Goal: Task Accomplishment & Management: Complete application form

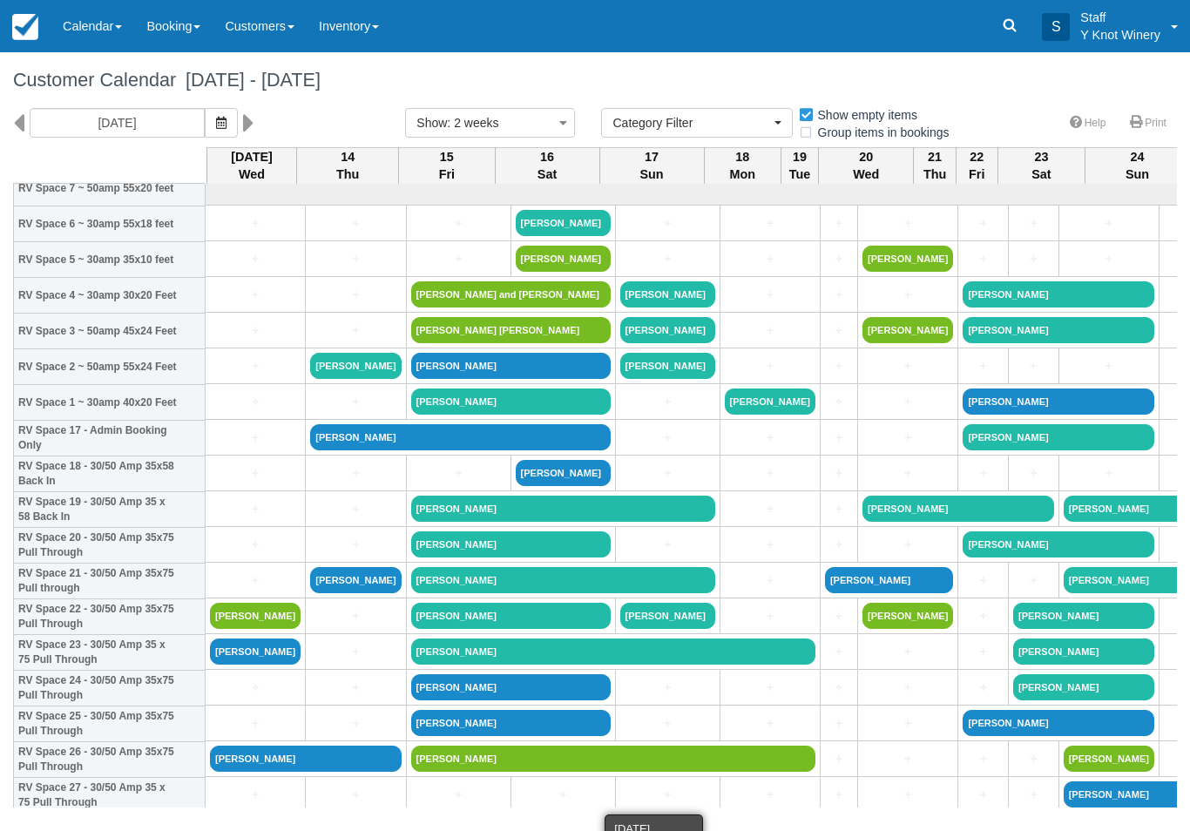
select select
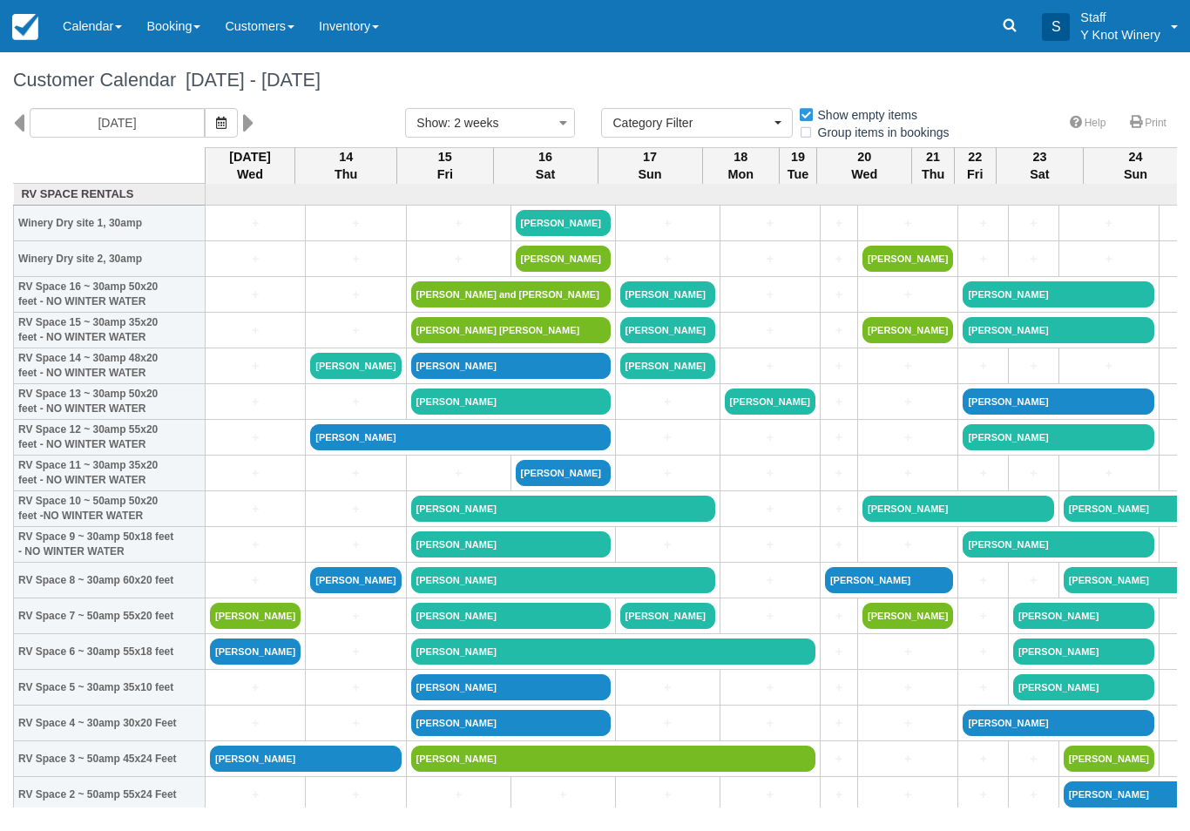
click at [342, 626] on link "+" at bounding box center [355, 616] width 91 height 18
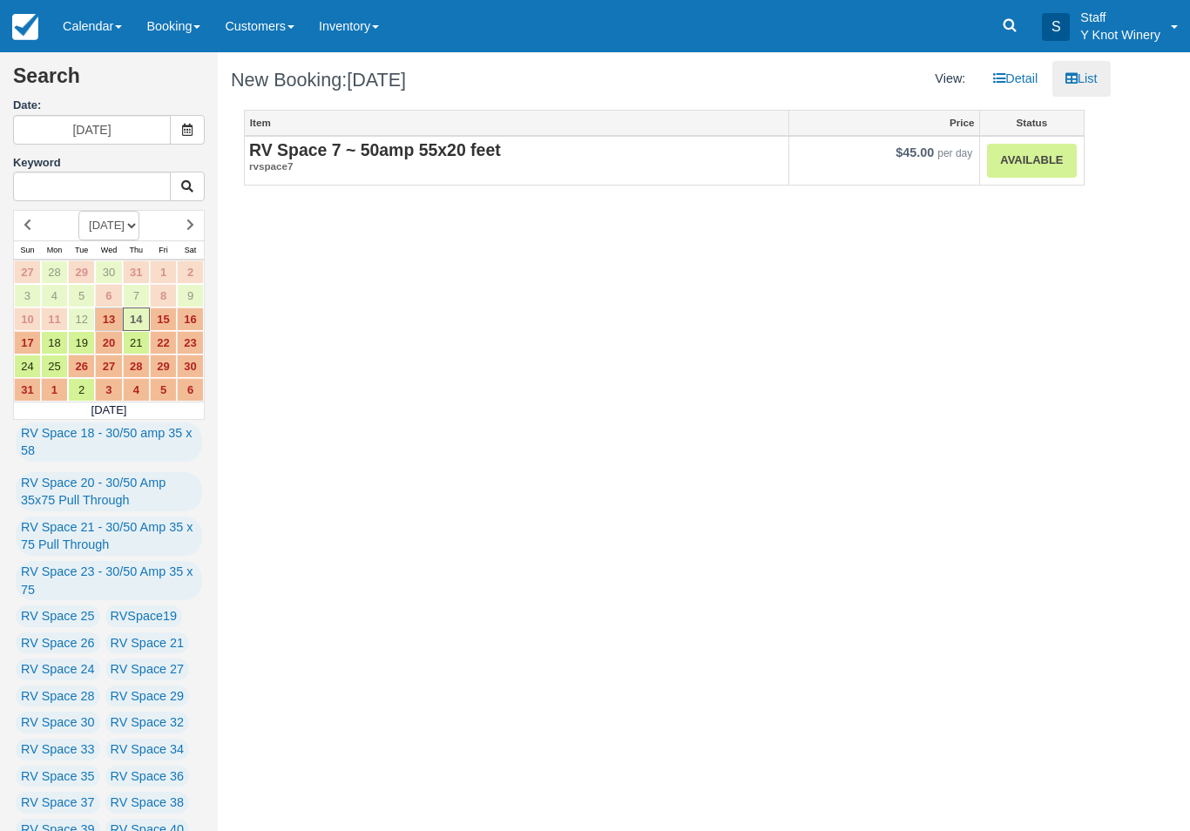
click at [1029, 166] on link "Available" at bounding box center [1031, 161] width 89 height 34
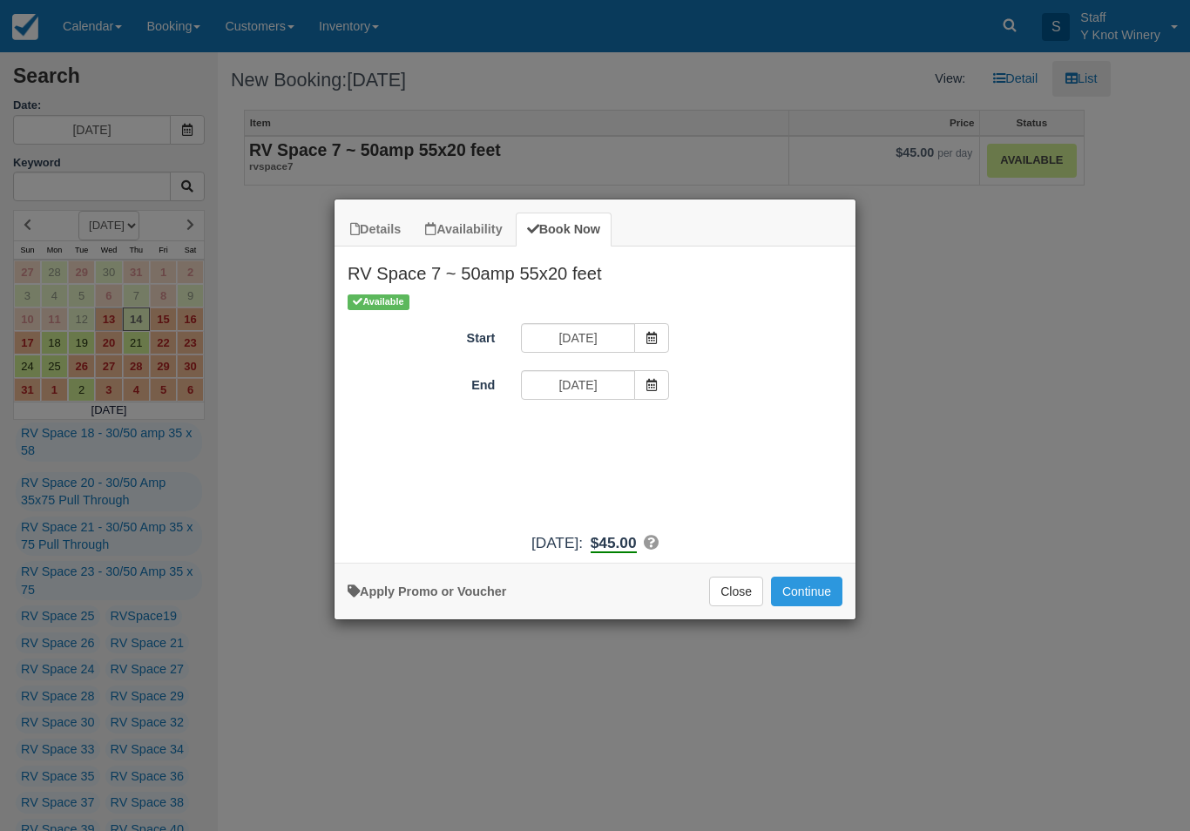
click at [822, 606] on button "Continue" at bounding box center [806, 592] width 71 height 30
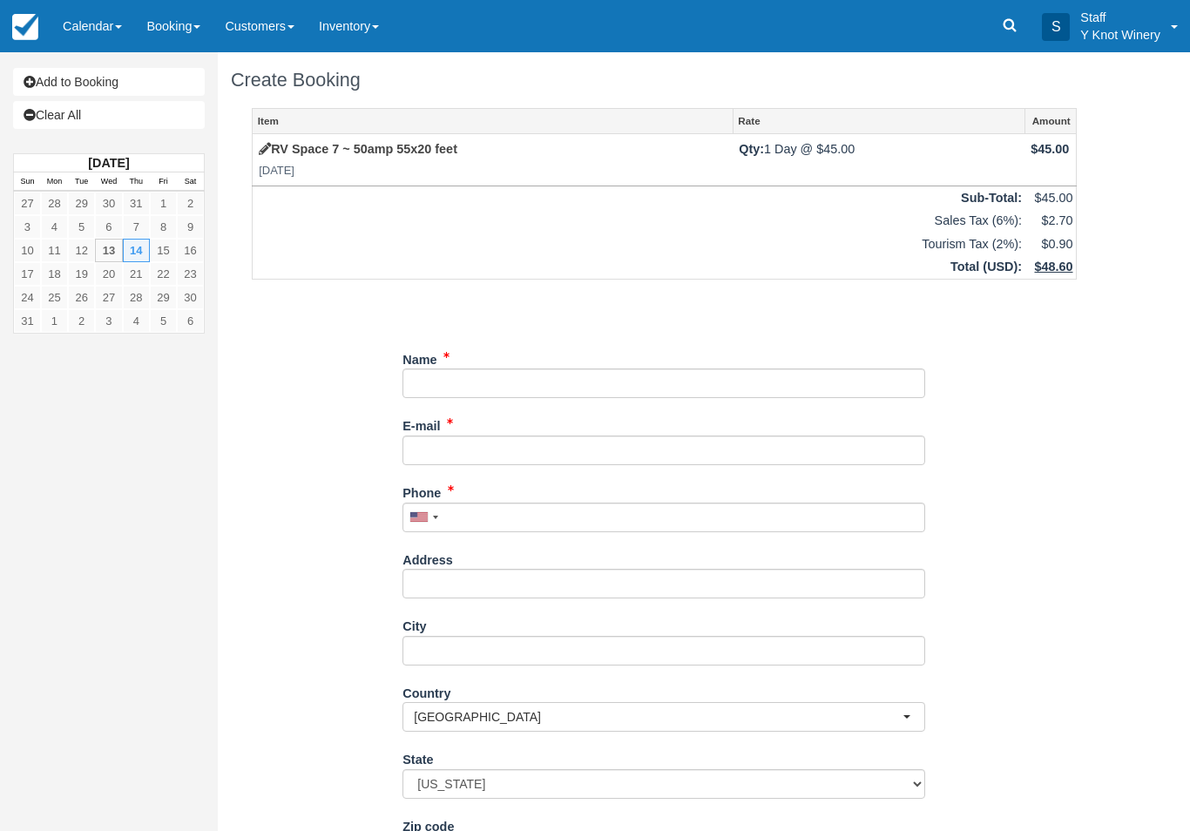
click at [430, 362] on label "Name" at bounding box center [419, 357] width 34 height 24
click at [430, 369] on input "Name" at bounding box center [663, 384] width 523 height 30
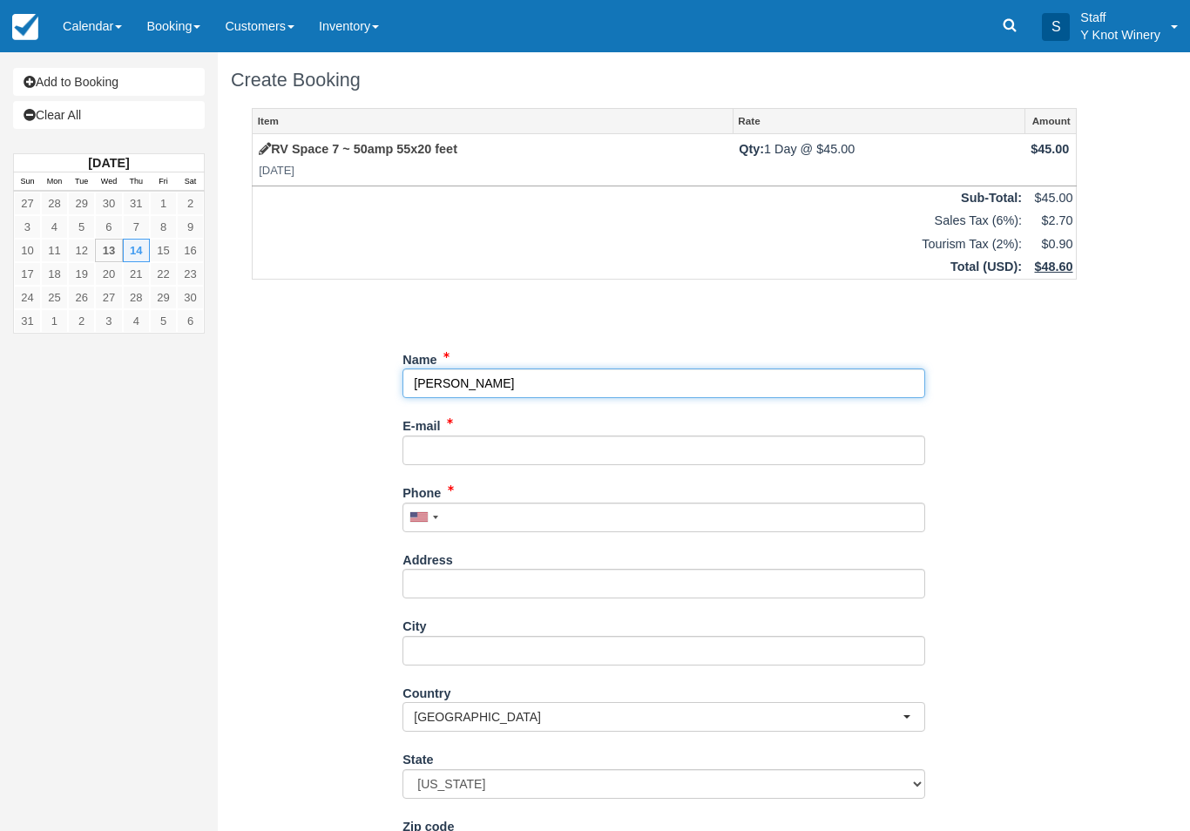
type input "Dave Tanner"
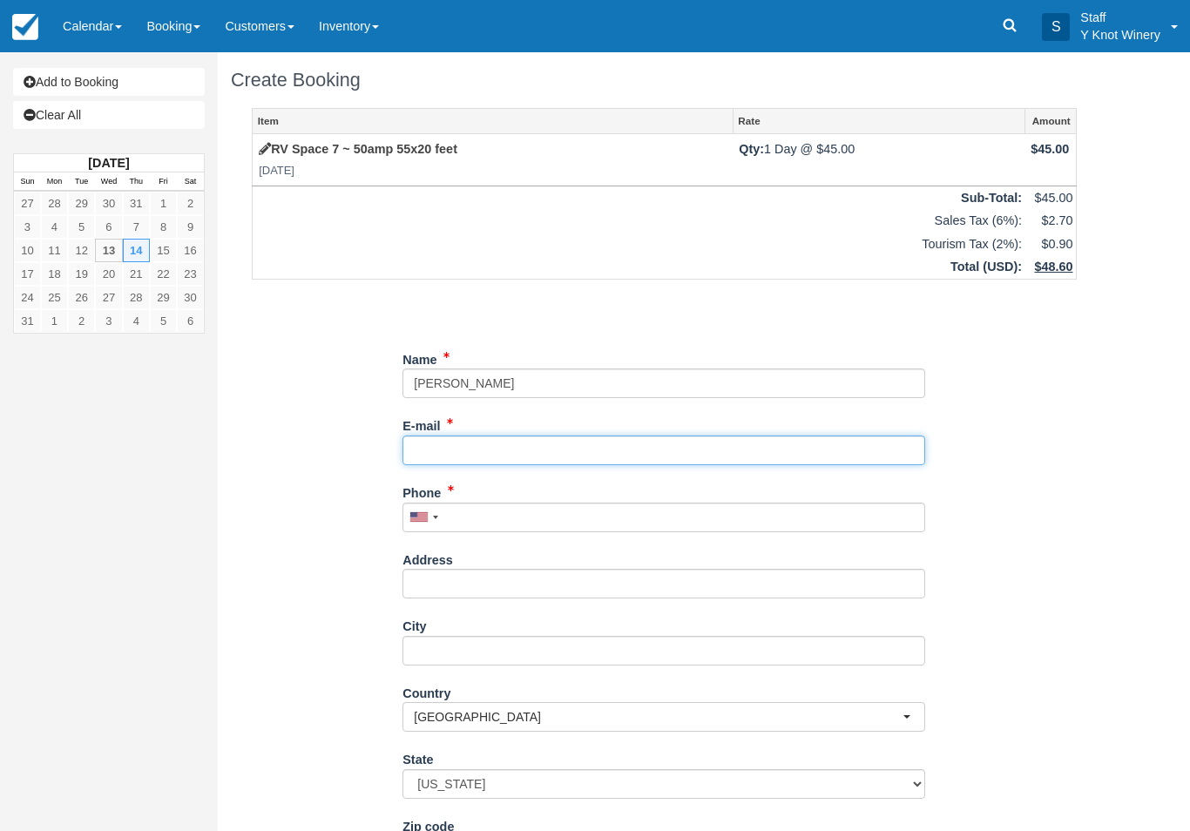
click at [455, 446] on input "E-mail" at bounding box center [663, 451] width 523 height 30
type input "dtannersd@gmail.com"
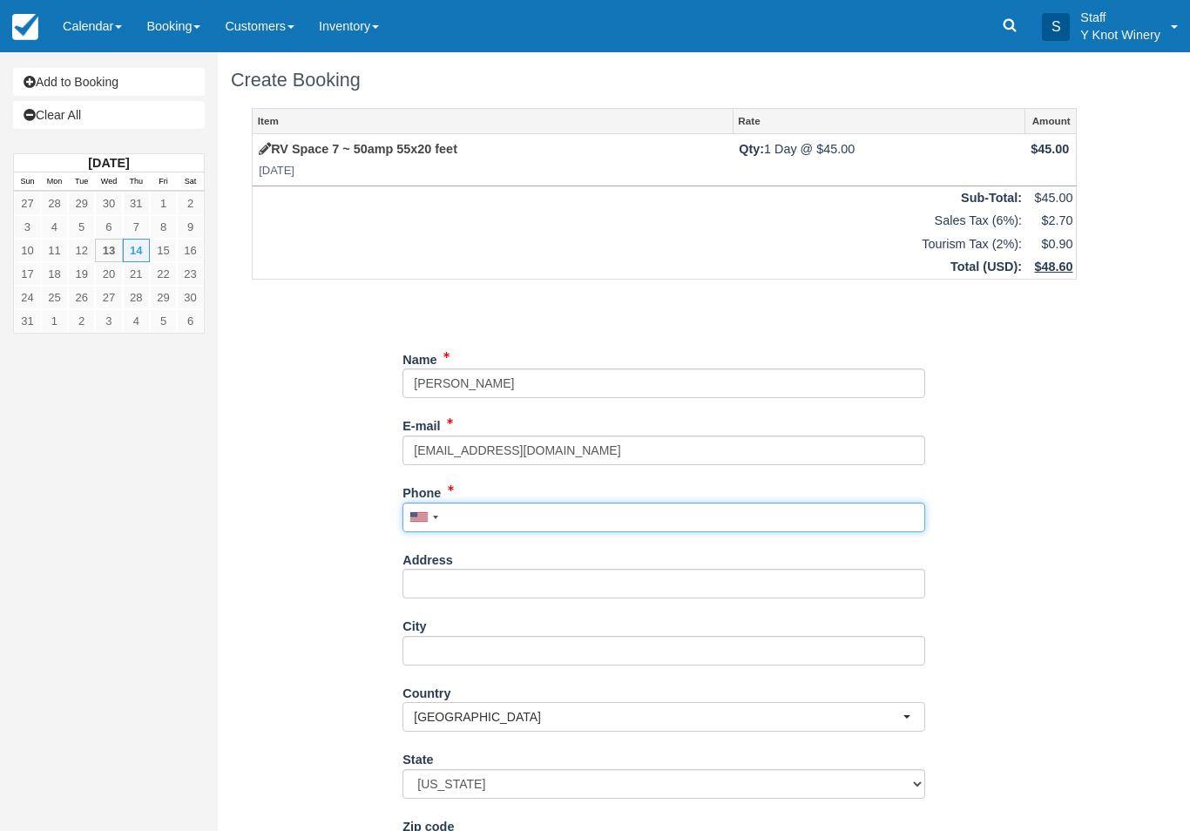
click at [502, 511] on input "Phone" at bounding box center [663, 518] width 523 height 30
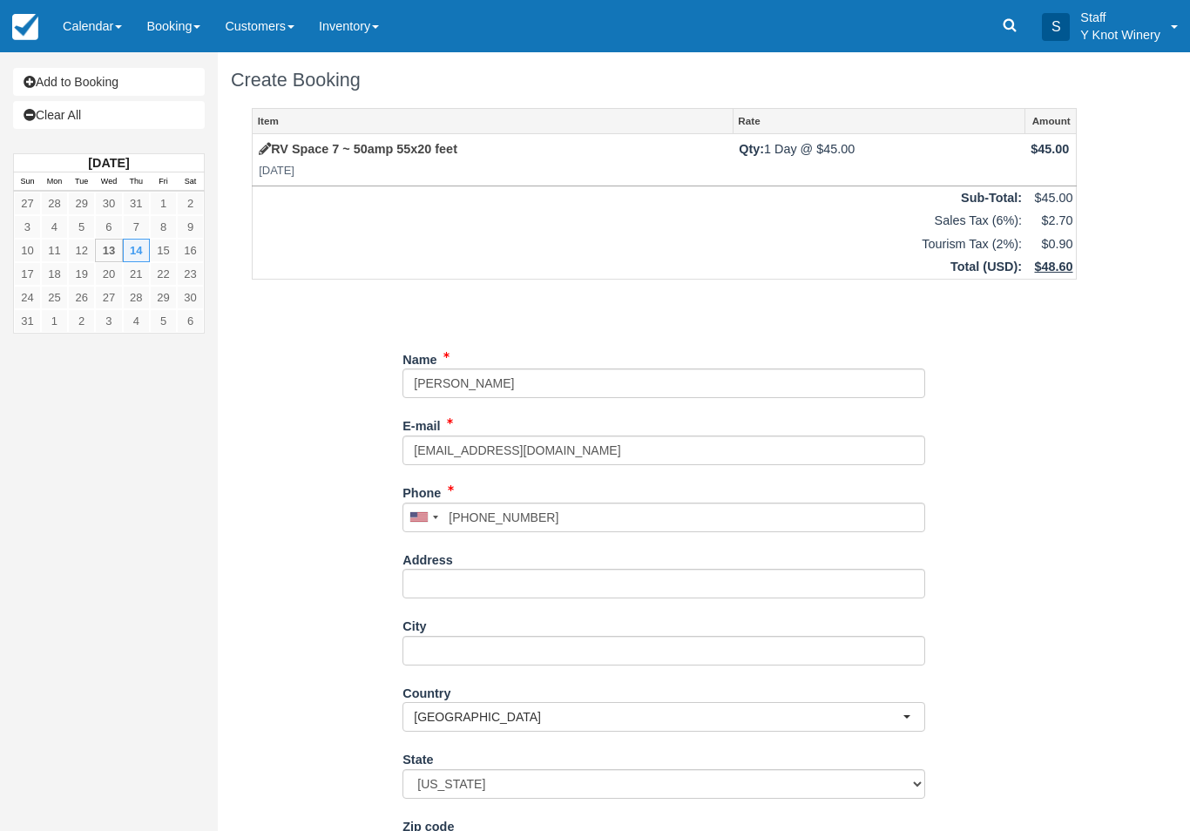
type input "+16194701019"
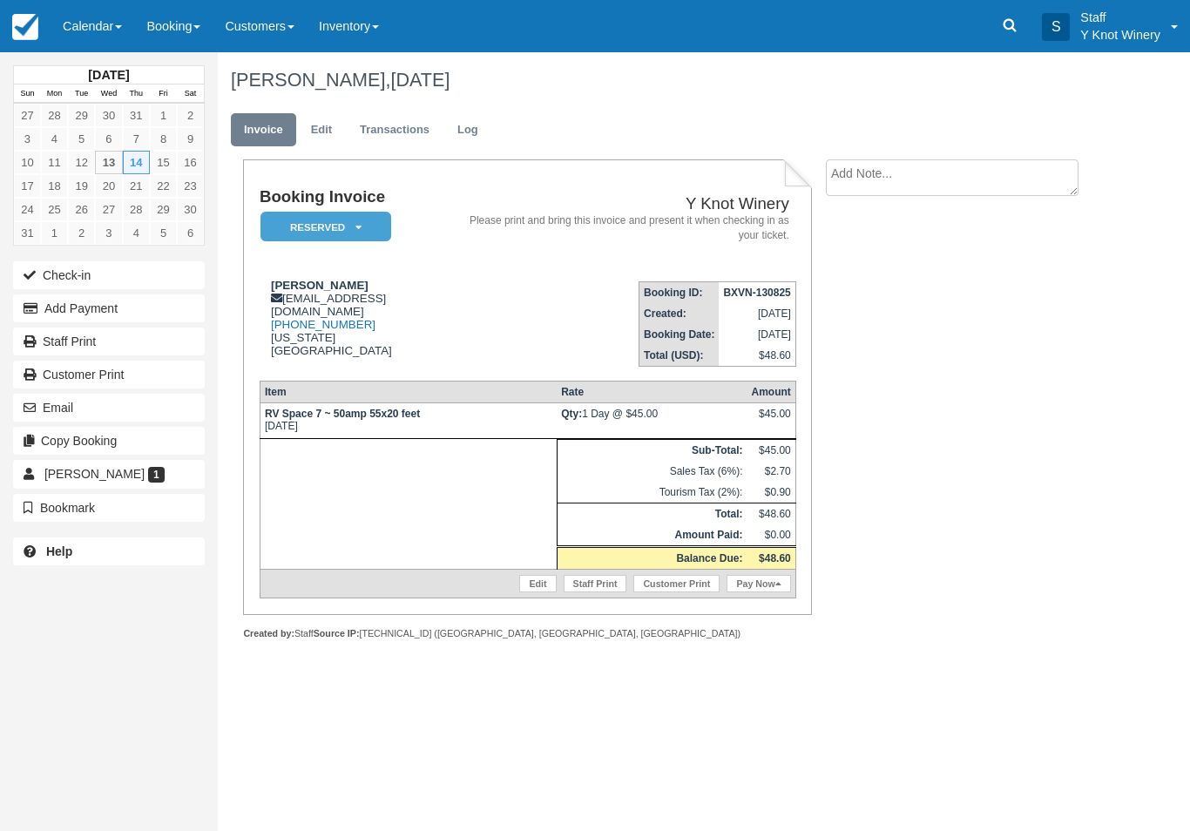
click at [952, 185] on textarea at bounding box center [952, 177] width 253 height 37
click at [868, 254] on textarea "1629" at bounding box center [952, 208] width 253 height 98
type textarea "1629"
click at [895, 266] on button "Create" at bounding box center [865, 277] width 78 height 30
click at [113, 24] on link "Calendar" at bounding box center [93, 26] width 84 height 52
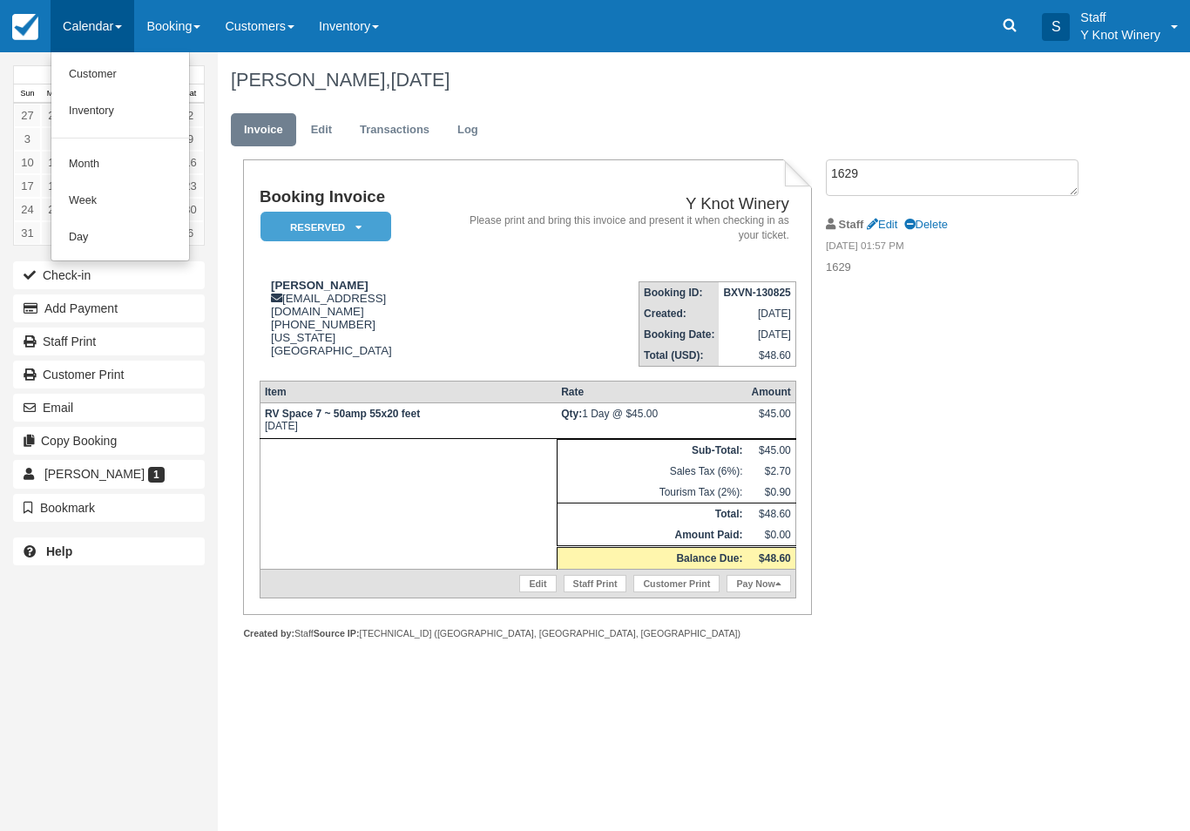
click at [136, 64] on link "Customer" at bounding box center [120, 75] width 138 height 37
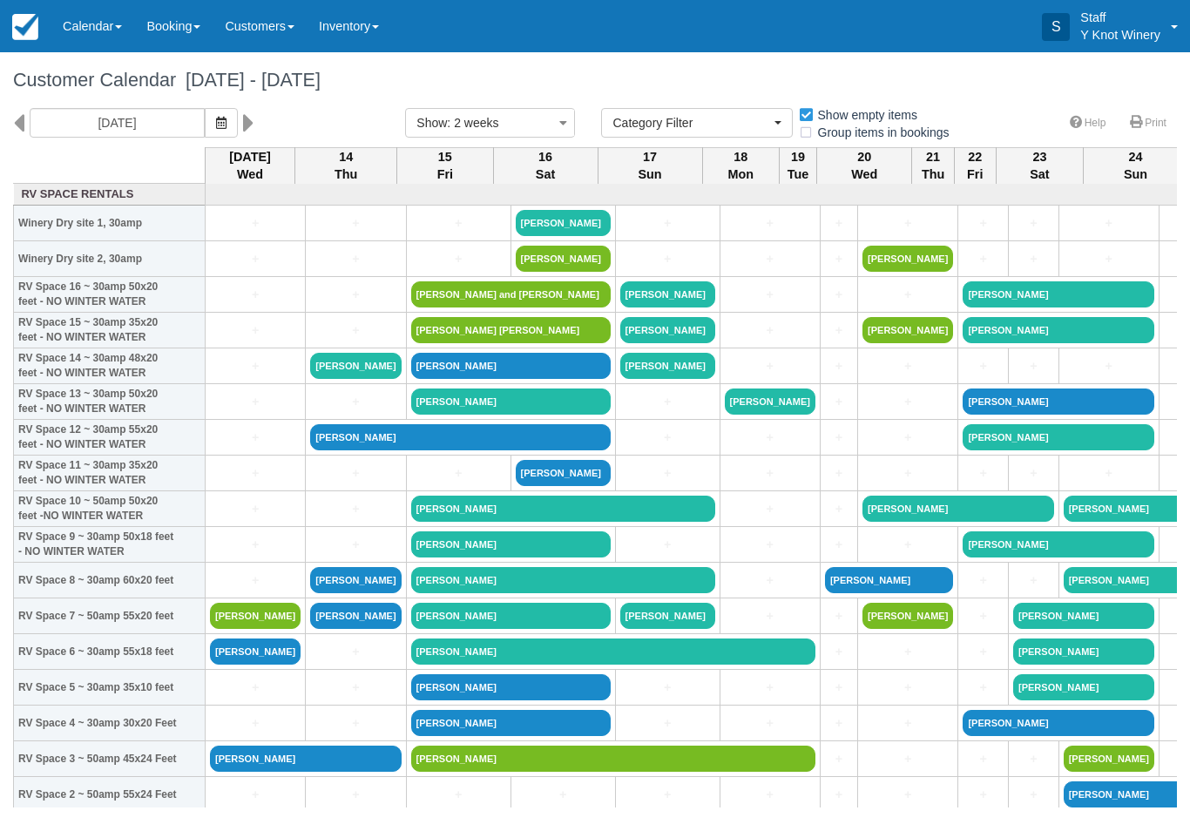
select select
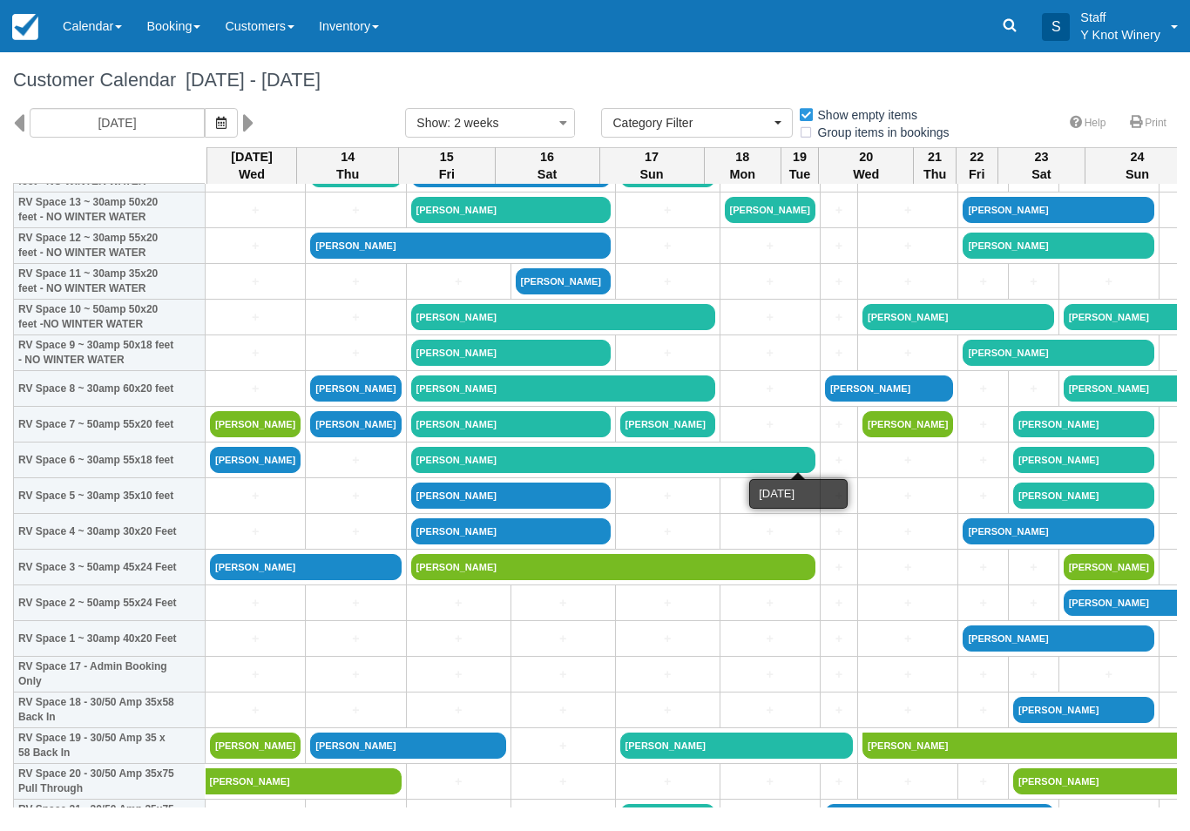
scroll to position [192, 0]
click at [205, 132] on button "button" at bounding box center [221, 123] width 33 height 30
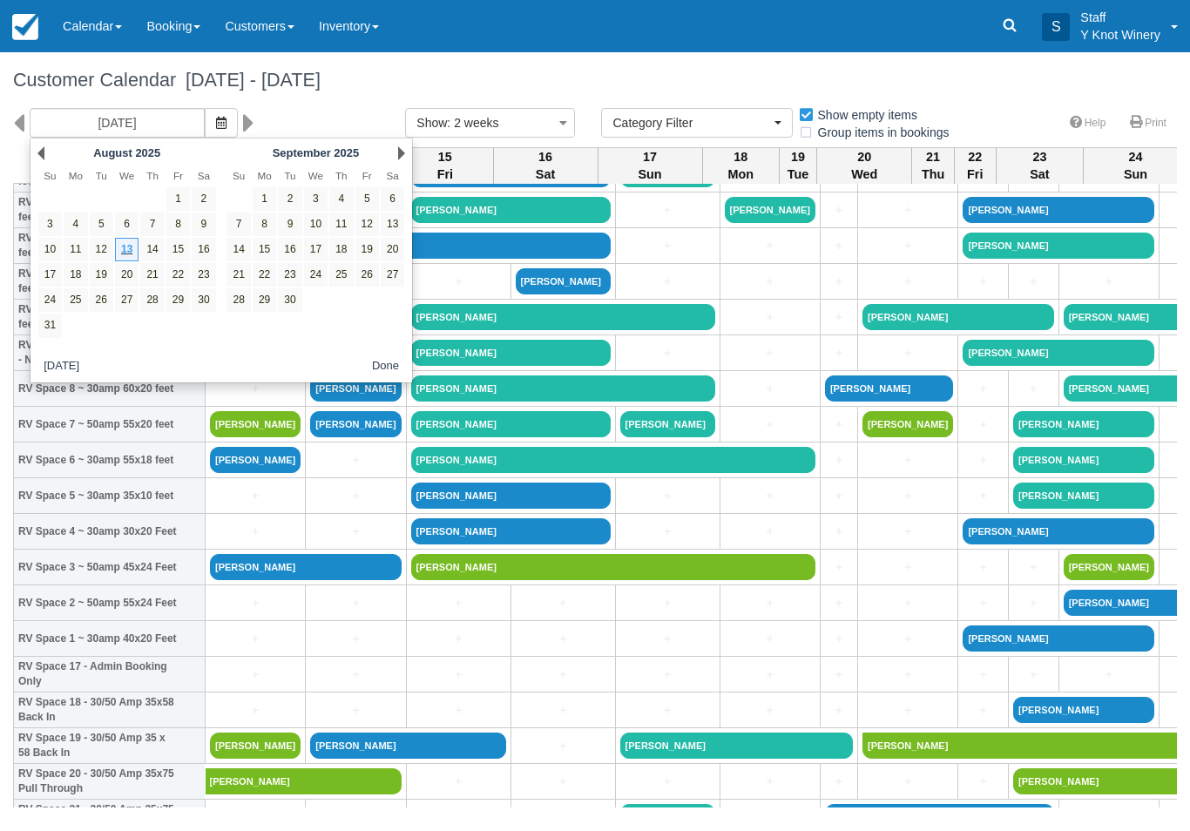
click at [38, 274] on link "17" at bounding box center [50, 275] width 24 height 24
type input "[DATE]"
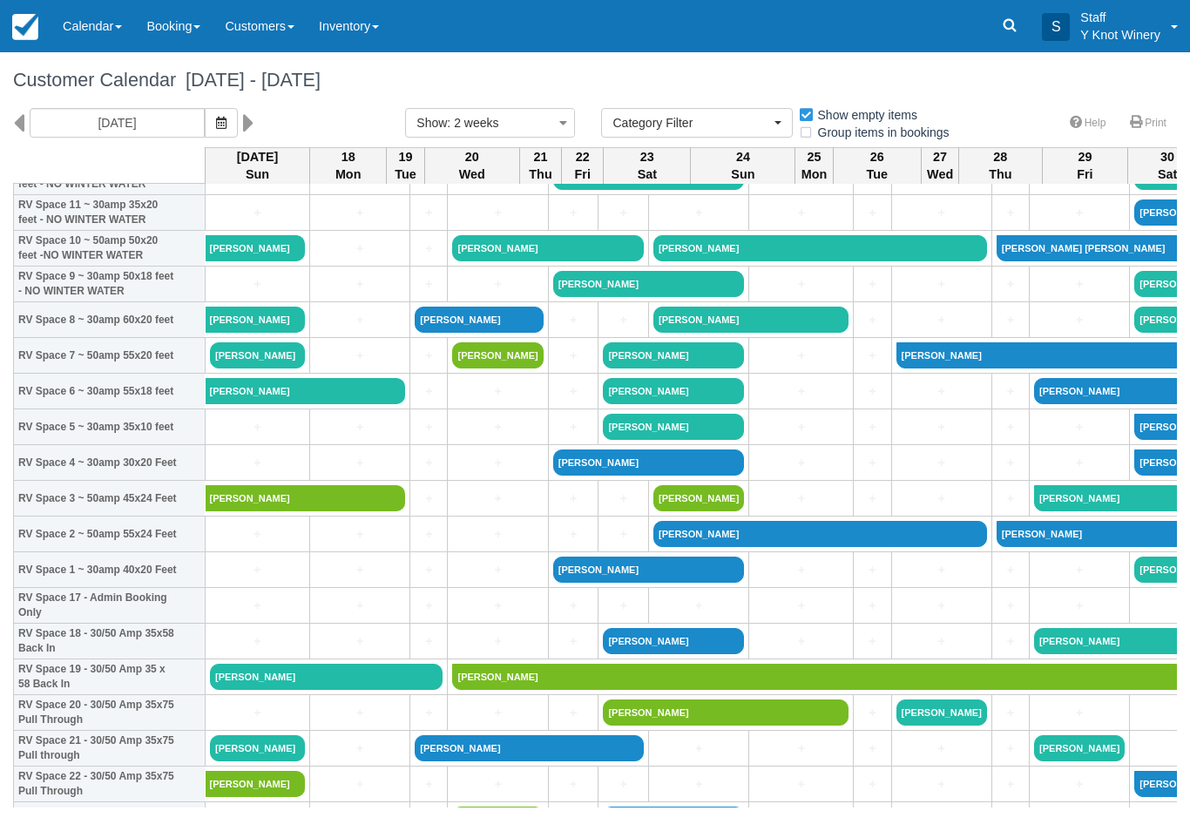
scroll to position [261, 0]
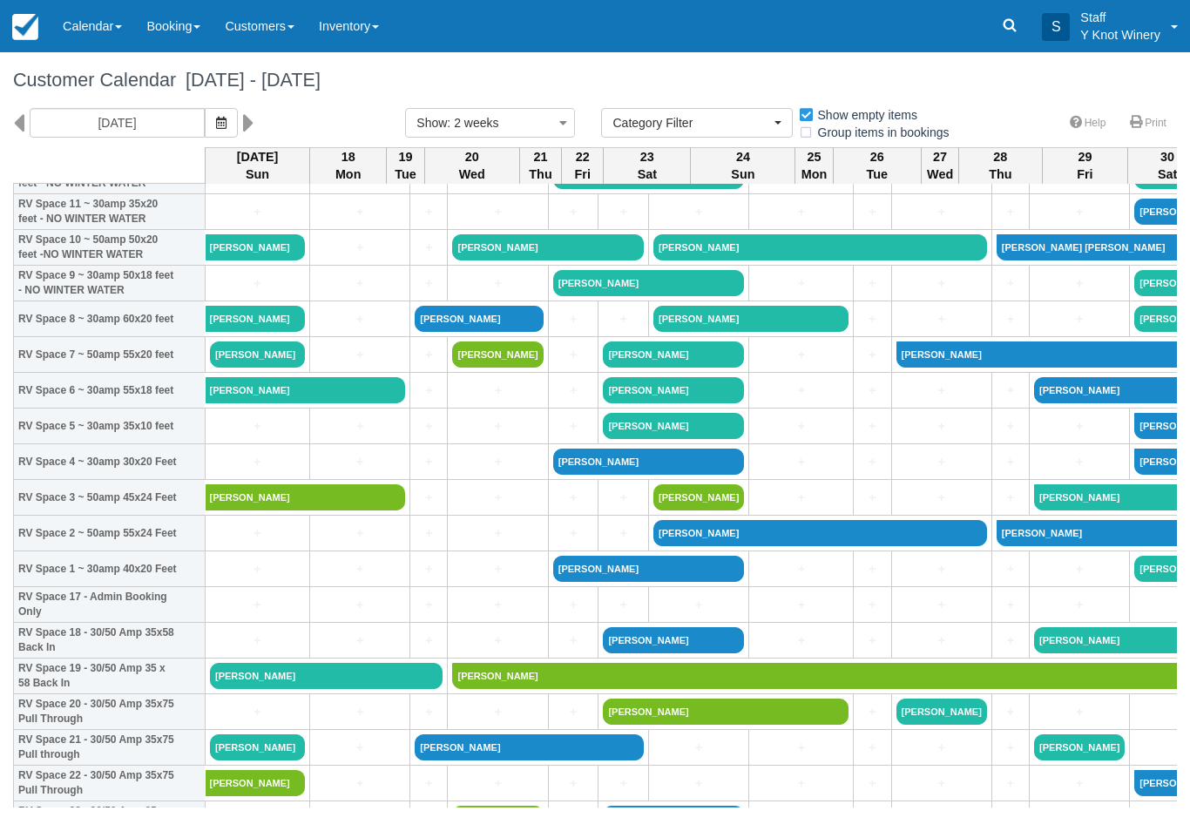
click at [257, 578] on link "+" at bounding box center [257, 569] width 95 height 18
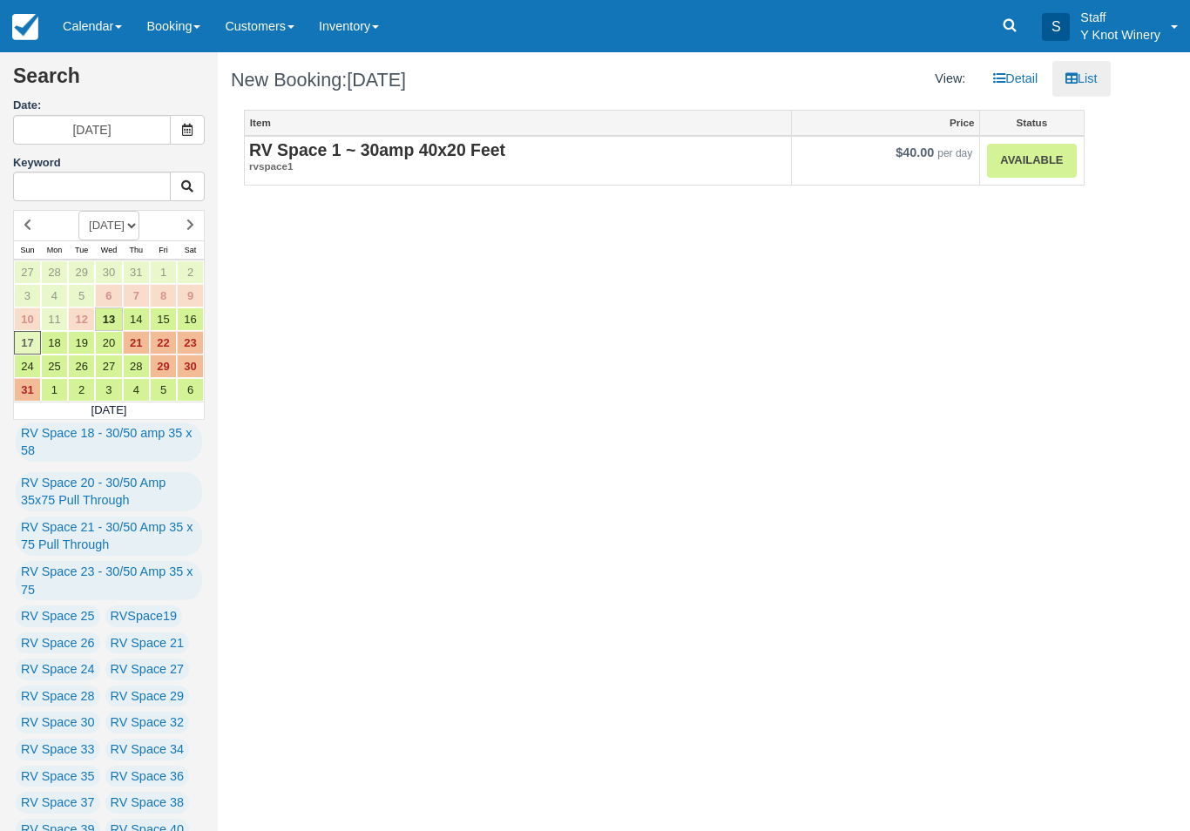
click at [1045, 155] on link "Available" at bounding box center [1031, 161] width 89 height 34
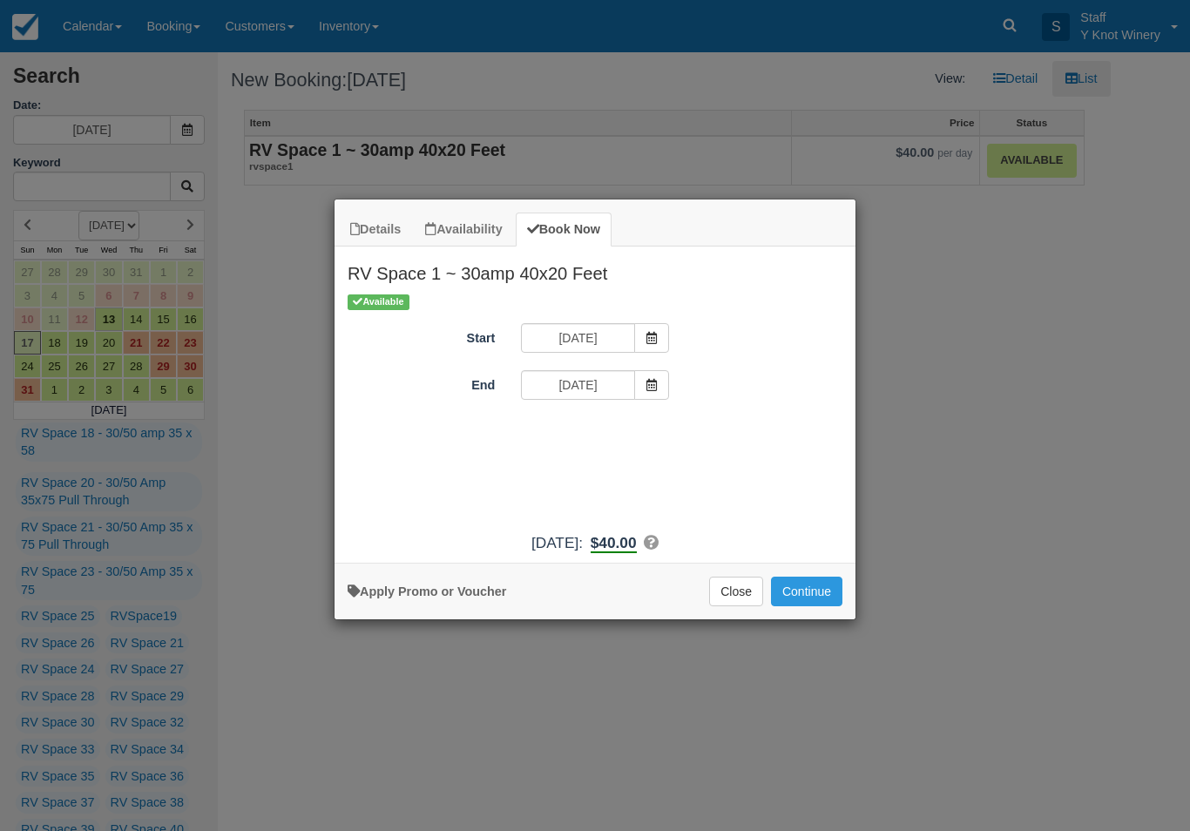
click at [822, 599] on button "Continue" at bounding box center [806, 592] width 71 height 30
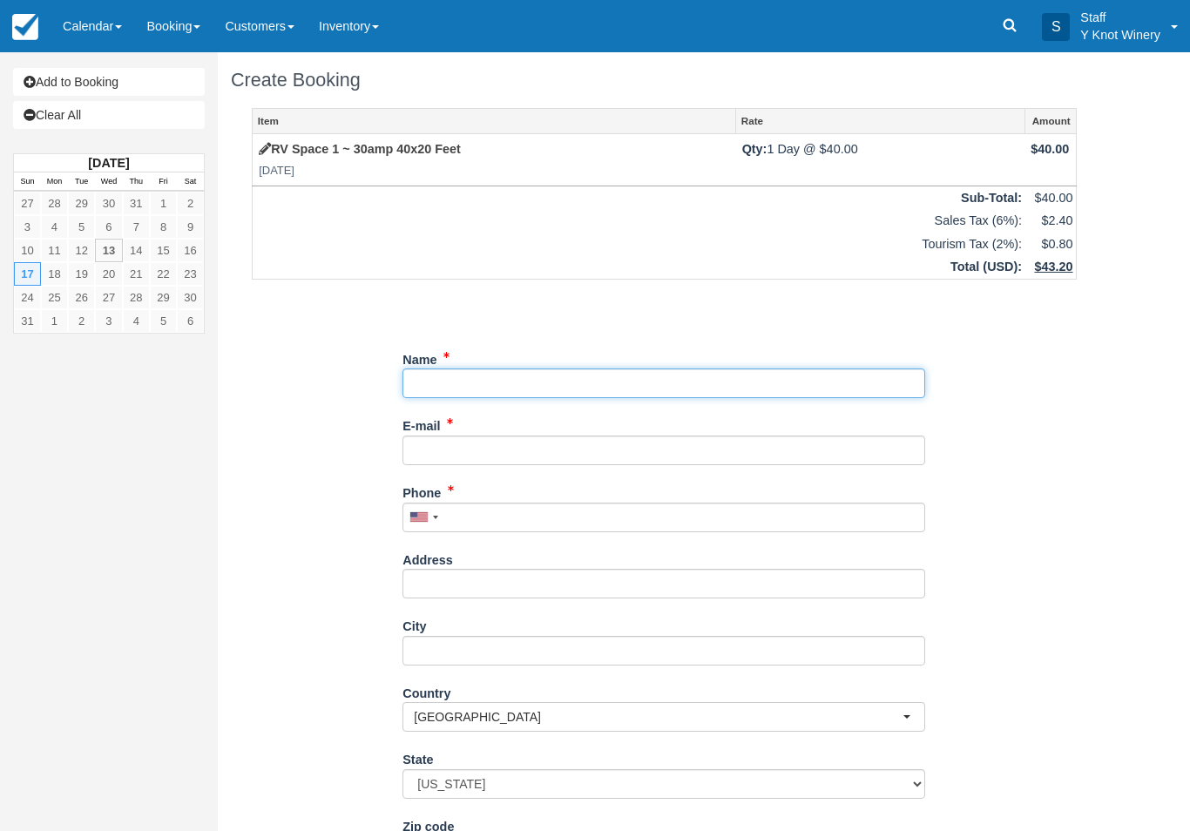
click at [473, 374] on input "Name" at bounding box center [663, 384] width 523 height 30
type input "Heidi hunsaker"
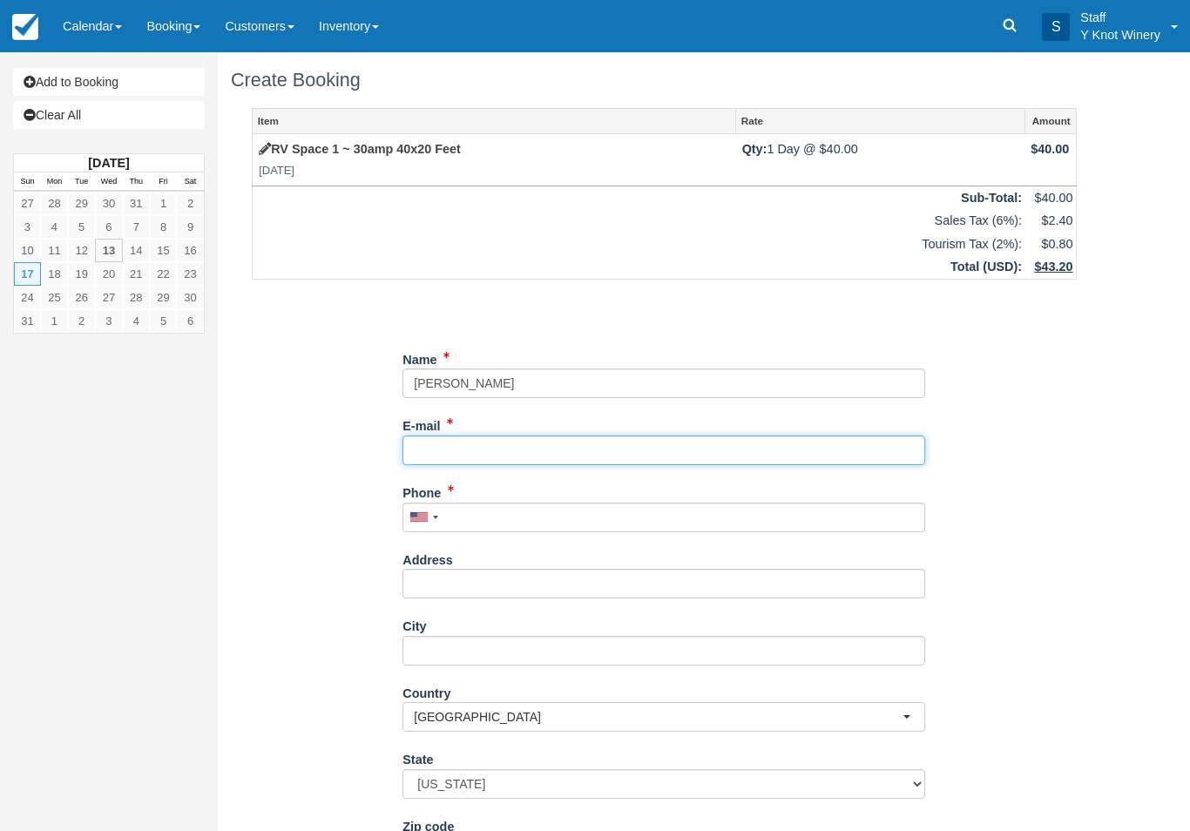
click at [481, 436] on input "E-mail" at bounding box center [663, 451] width 523 height 30
type input "imheidijo@gmail.com"
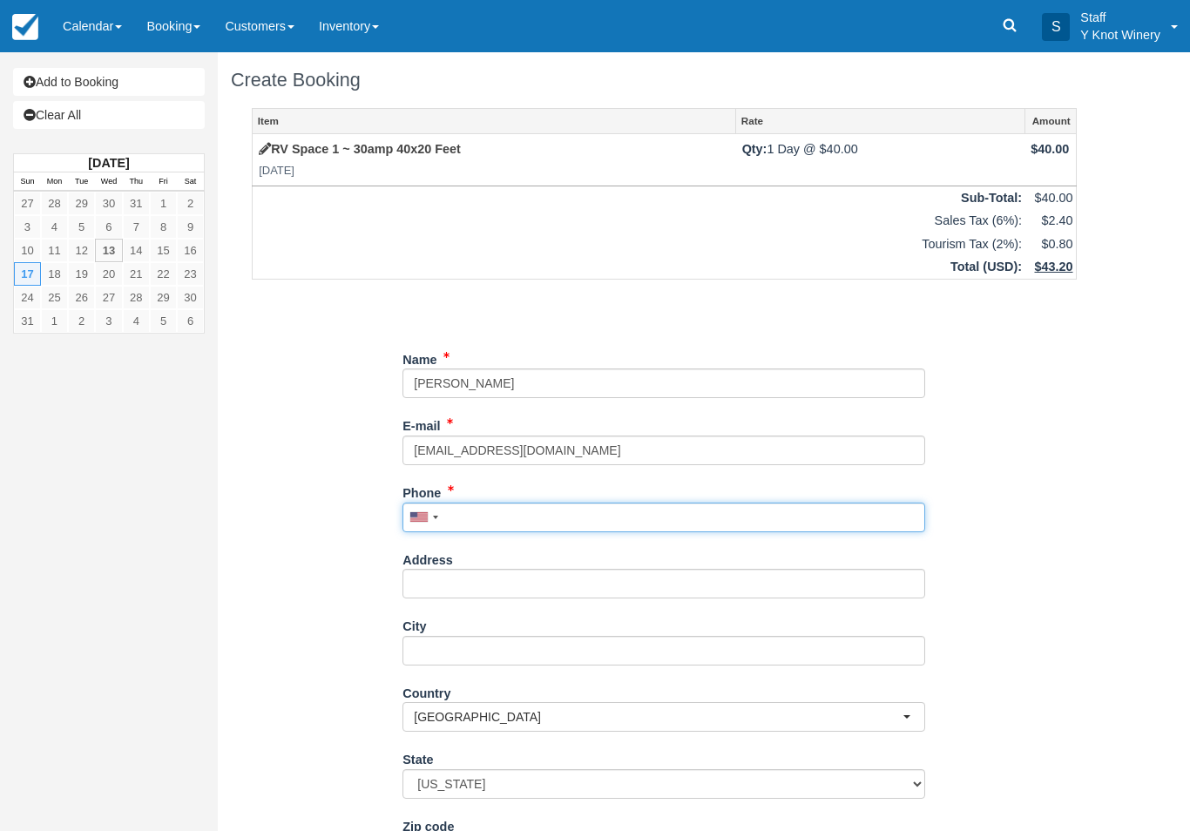
click at [483, 516] on input "Phone" at bounding box center [663, 518] width 523 height 30
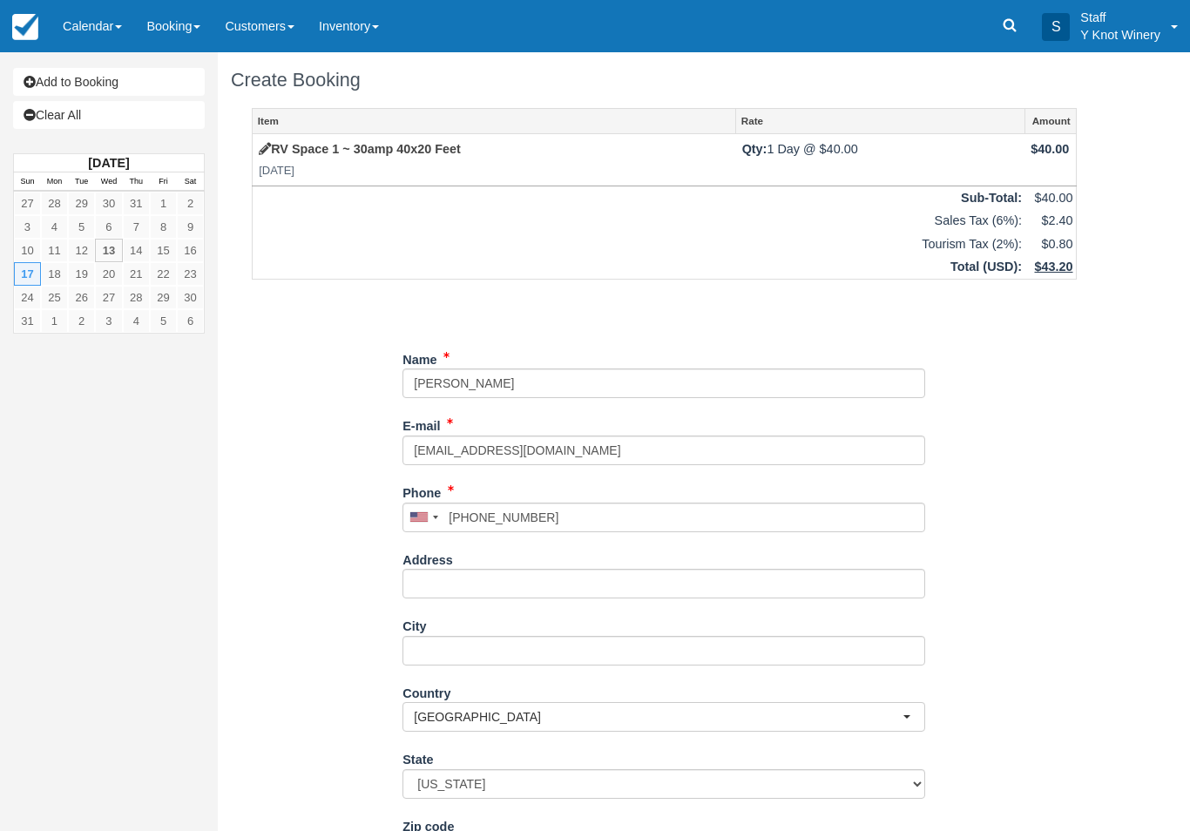
type input "+12084063065"
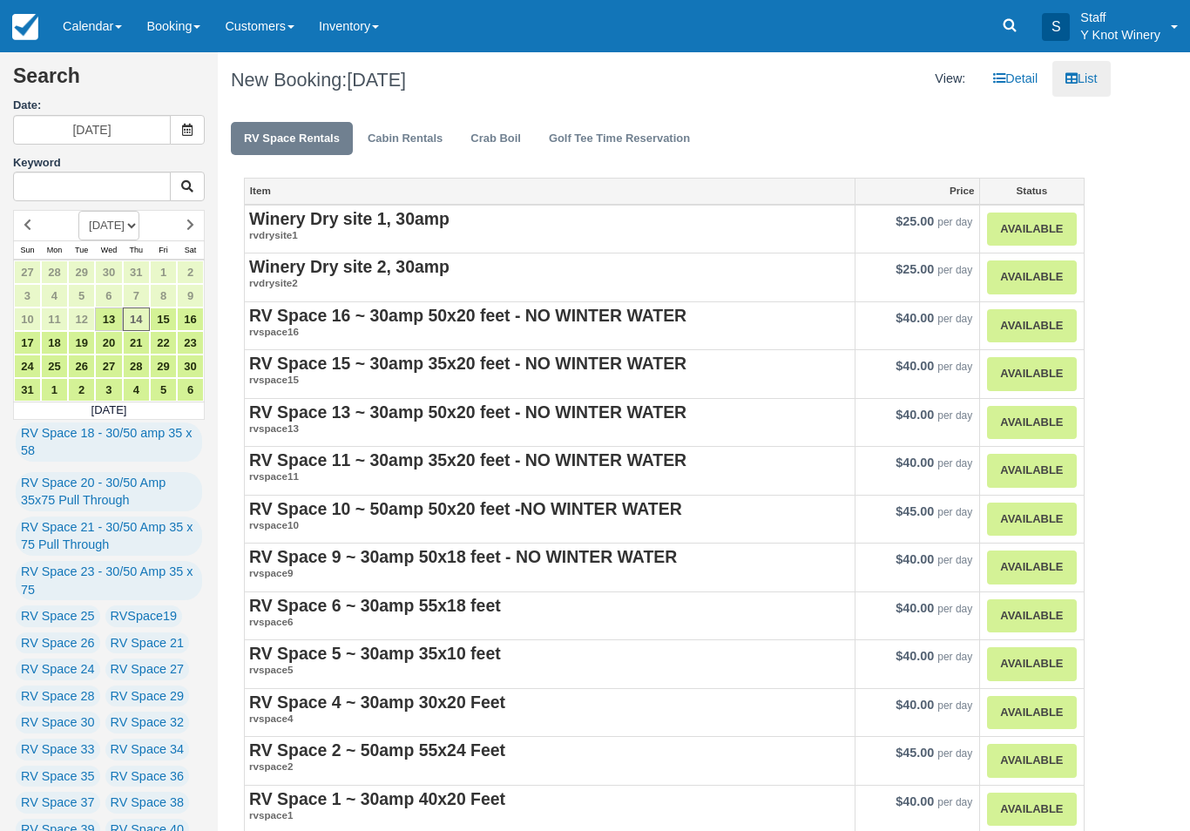
click at [107, 33] on link "Calendar" at bounding box center [93, 26] width 84 height 52
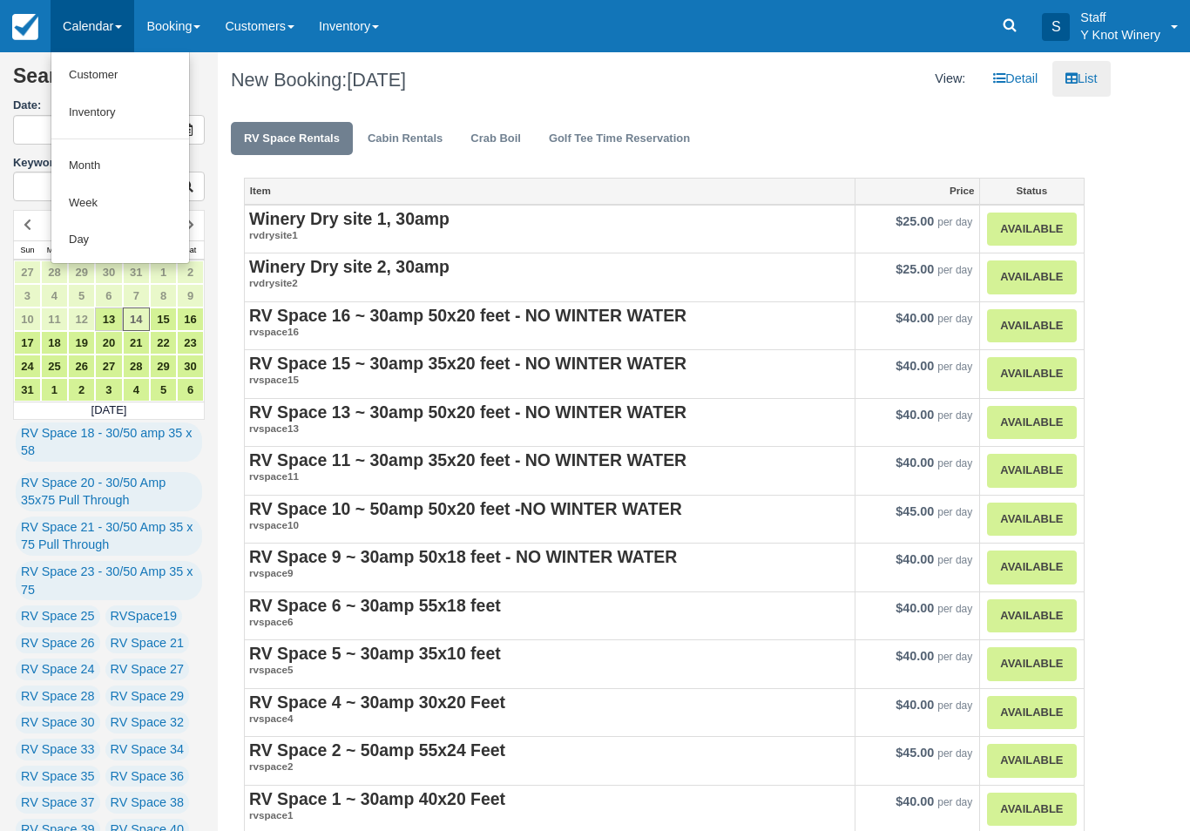
click at [137, 60] on link "Customer" at bounding box center [120, 75] width 138 height 37
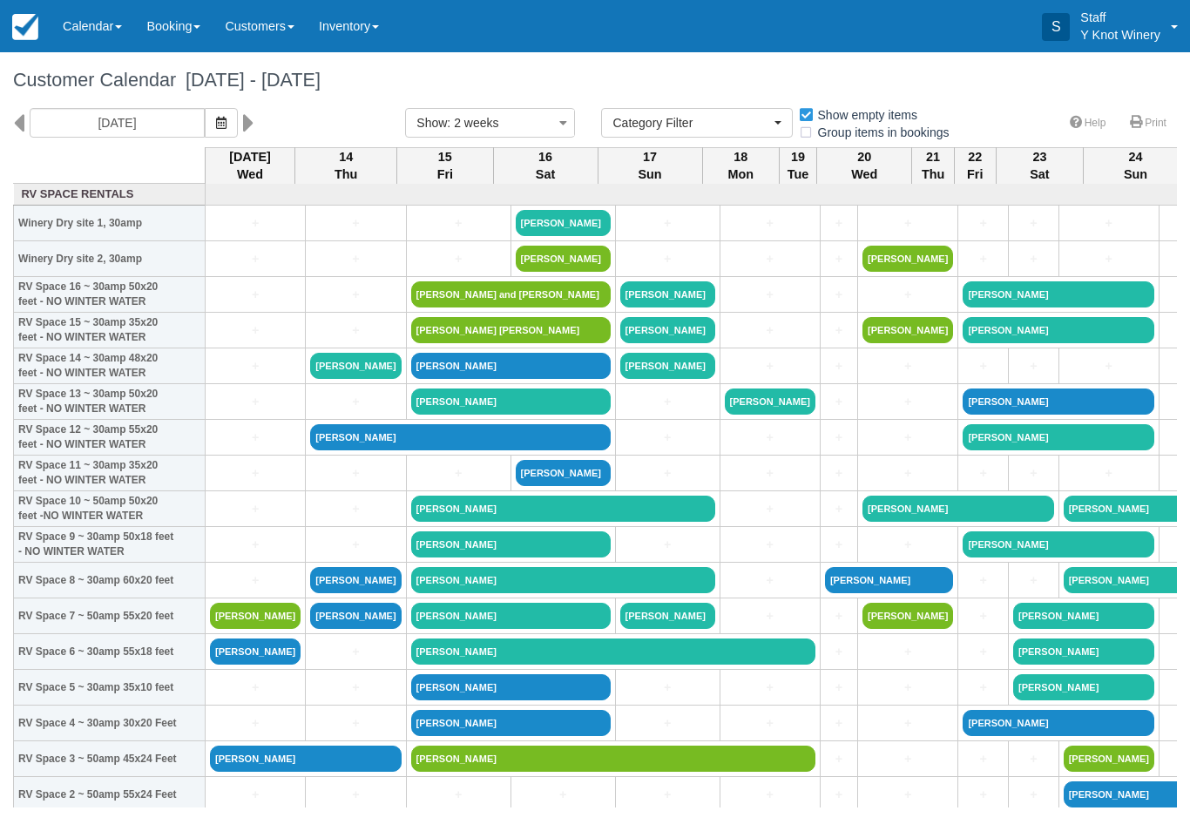
select select
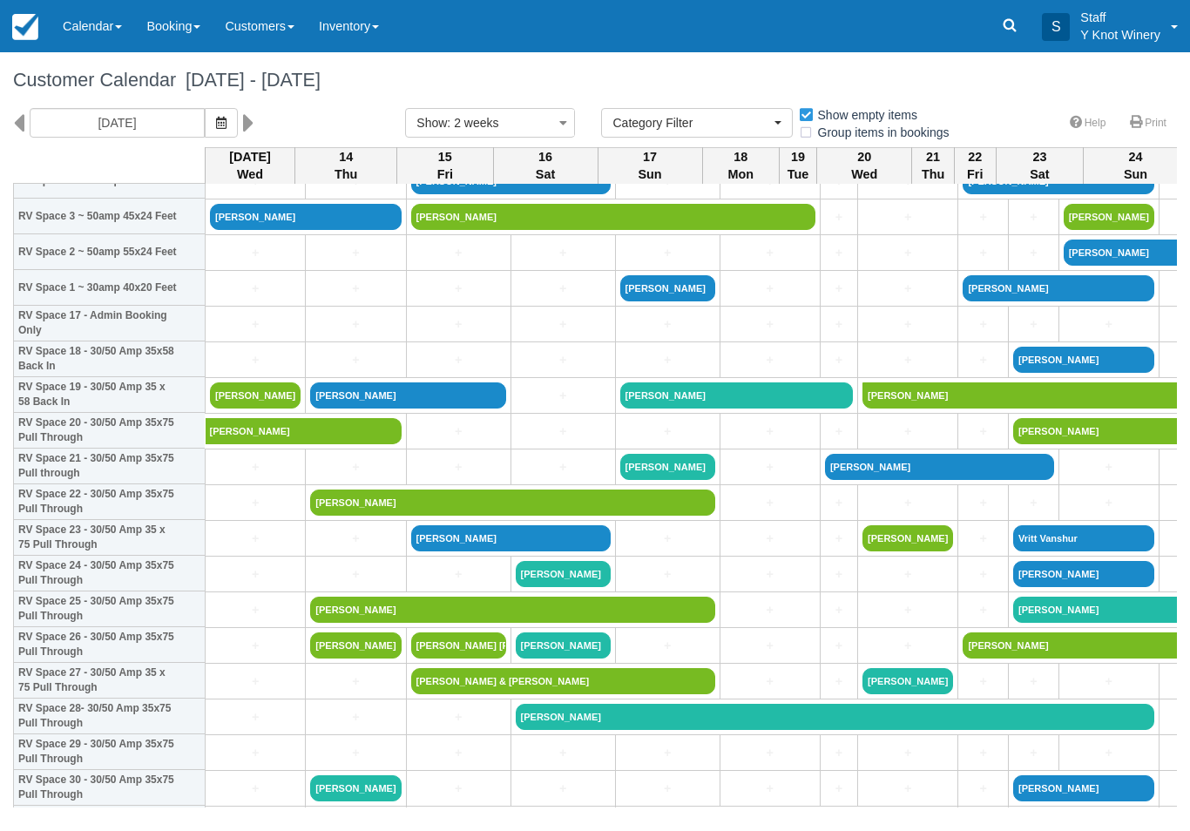
scroll to position [540, 0]
